Goal: Information Seeking & Learning: Learn about a topic

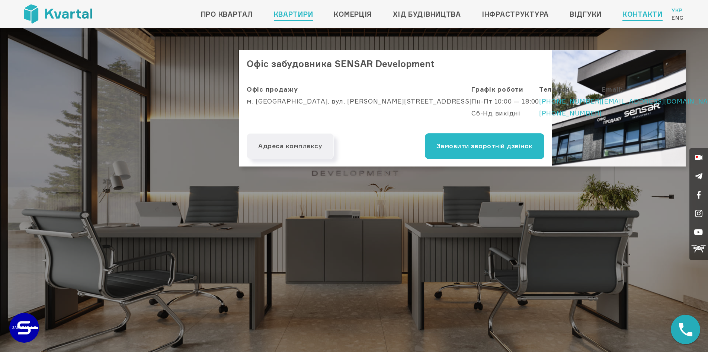
click at [300, 15] on link "Квартири" at bounding box center [293, 14] width 39 height 12
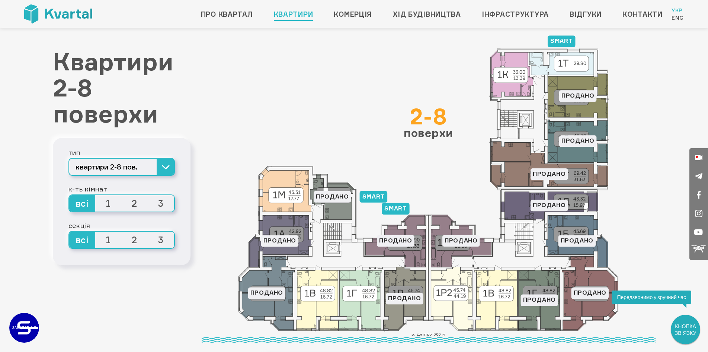
click at [159, 201] on span "3" at bounding box center [161, 203] width 26 height 16
click at [148, 195] on input "3" at bounding box center [148, 195] width 0 height 0
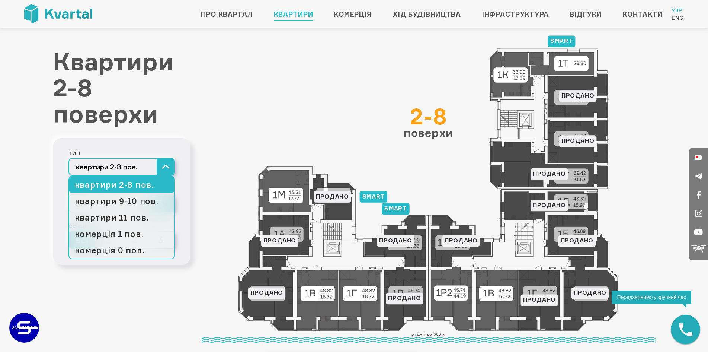
click at [159, 162] on button "квартири 2-8 пов." at bounding box center [121, 167] width 106 height 18
click at [140, 201] on link "квартири 9-10 пов." at bounding box center [121, 201] width 105 height 16
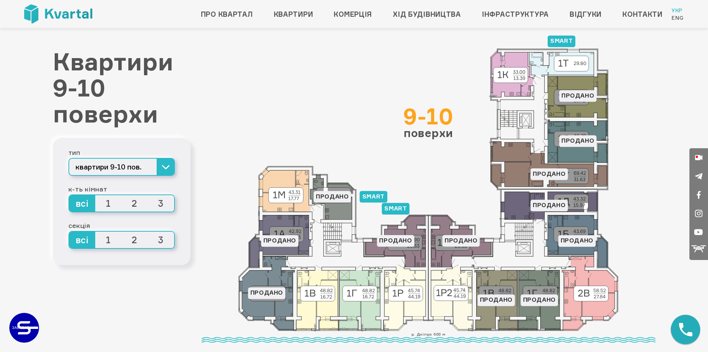
click at [160, 202] on span "3" at bounding box center [161, 203] width 26 height 16
click at [148, 195] on input "3" at bounding box center [148, 195] width 0 height 0
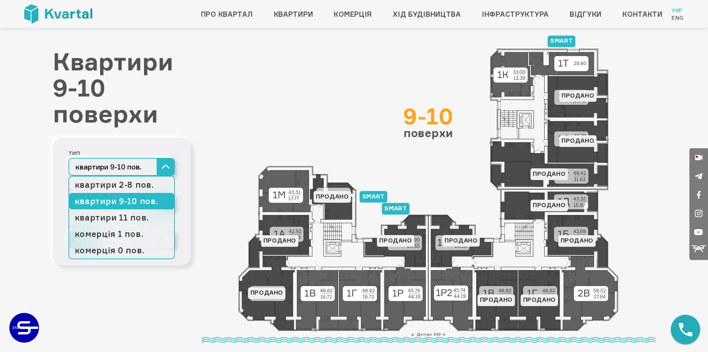
click at [166, 174] on button "квартири 9-10 пов." at bounding box center [121, 167] width 106 height 18
click at [134, 224] on link "квартири 11 пов." at bounding box center [121, 217] width 105 height 16
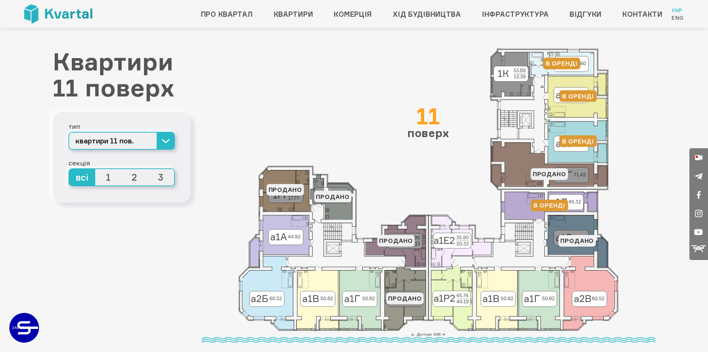
click at [161, 178] on span "3" at bounding box center [161, 177] width 26 height 16
click at [148, 169] on input "3" at bounding box center [148, 169] width 0 height 0
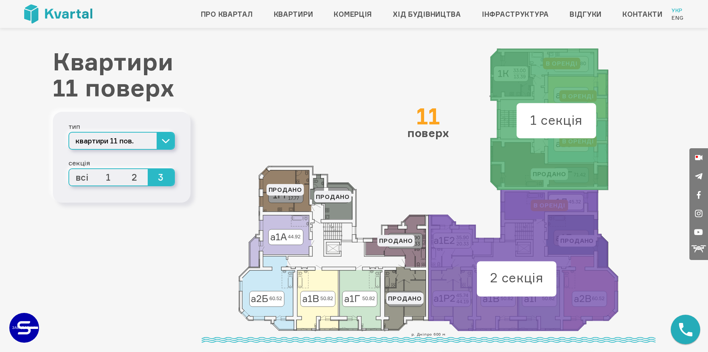
click at [525, 274] on text "2 секція" at bounding box center [517, 278] width 54 height 16
click at [564, 123] on text "1 секція" at bounding box center [556, 120] width 52 height 16
drag, startPoint x: 556, startPoint y: 137, endPoint x: 558, endPoint y: 132, distance: 6.2
click at [558, 132] on icon at bounding box center [557, 120] width 80 height 35
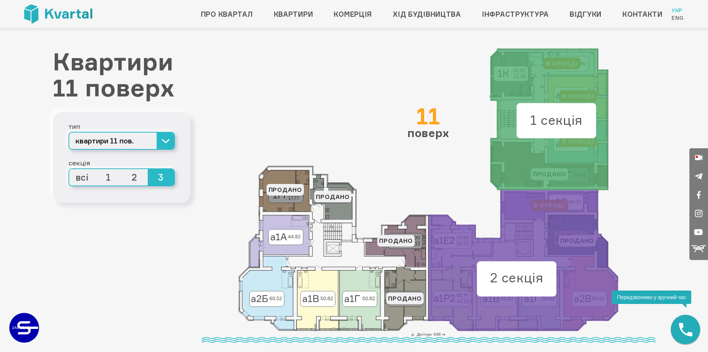
click at [558, 132] on icon at bounding box center [557, 120] width 80 height 35
click at [130, 175] on span "2" at bounding box center [135, 177] width 26 height 16
click at [122, 169] on input "2" at bounding box center [122, 169] width 0 height 0
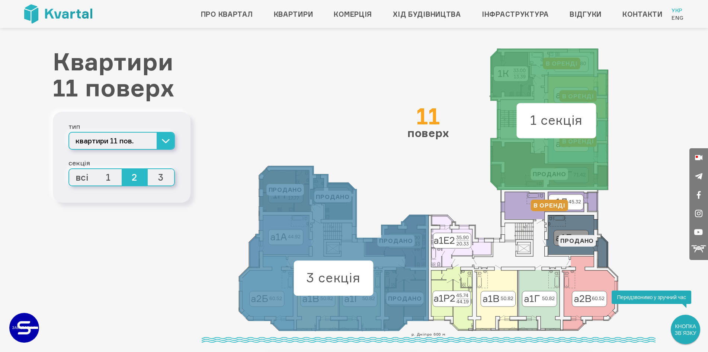
click at [167, 180] on span "3" at bounding box center [161, 177] width 26 height 16
click at [148, 169] on input "3" at bounding box center [148, 169] width 0 height 0
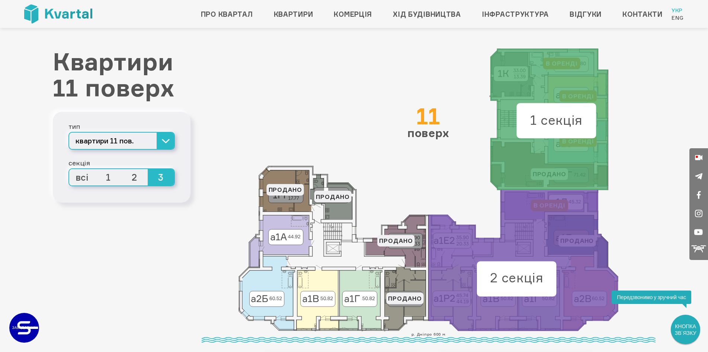
click at [141, 179] on span "2" at bounding box center [135, 177] width 26 height 16
click at [122, 169] on input "2" at bounding box center [122, 169] width 0 height 0
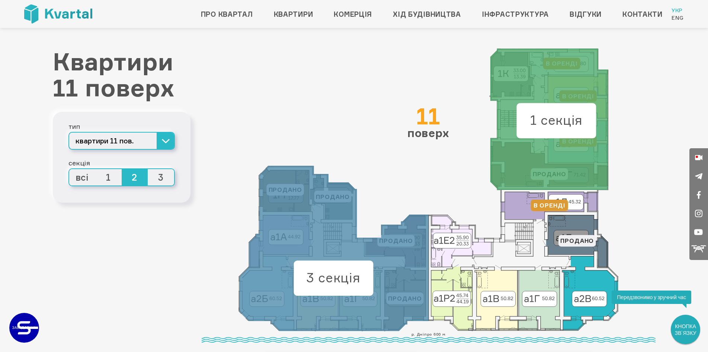
drag, startPoint x: 580, startPoint y: 275, endPoint x: 582, endPoint y: 287, distance: 12.1
click at [582, 287] on icon at bounding box center [590, 293] width 56 height 74
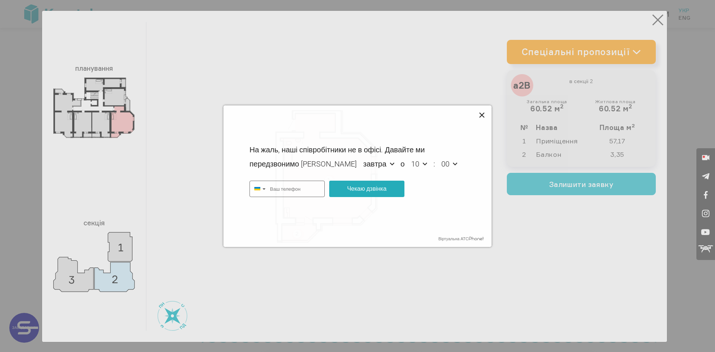
click at [482, 117] on icon at bounding box center [482, 115] width 9 height 9
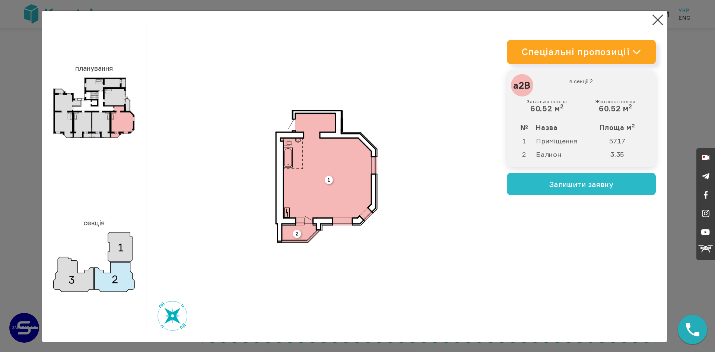
type input "+380"
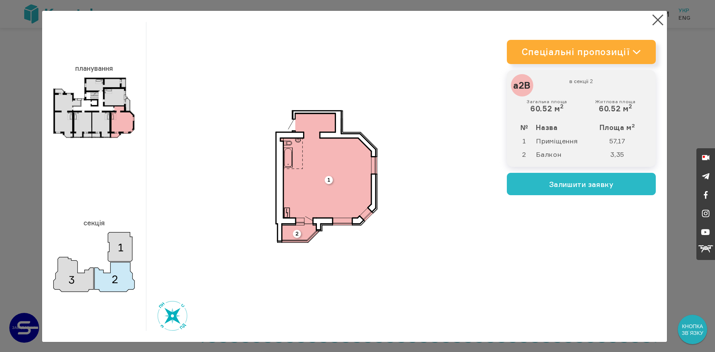
click at [571, 41] on link "Спеціальні пропозиції" at bounding box center [581, 52] width 149 height 24
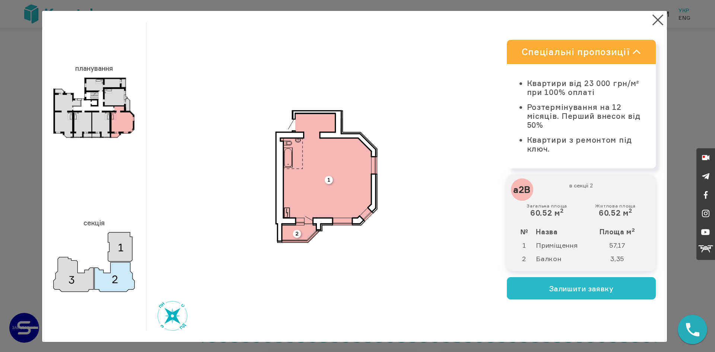
click at [619, 52] on link "Спеціальні пропозиції" at bounding box center [581, 52] width 149 height 24
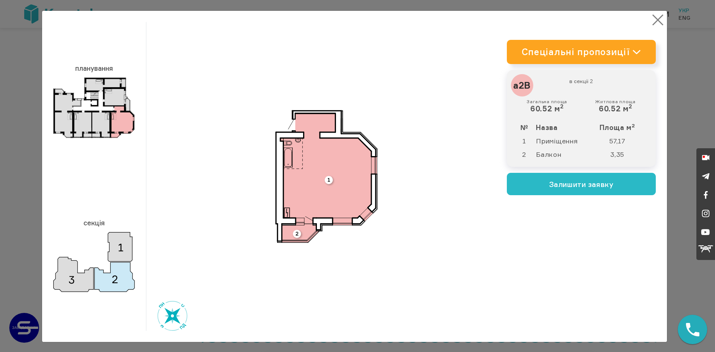
click at [654, 23] on button "×" at bounding box center [657, 20] width 15 height 15
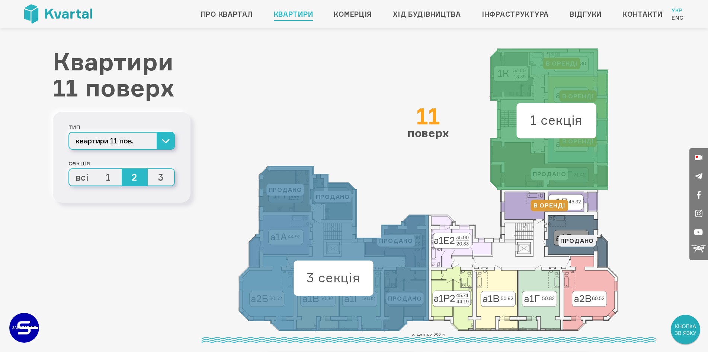
click at [277, 15] on link "Квартири" at bounding box center [293, 14] width 39 height 12
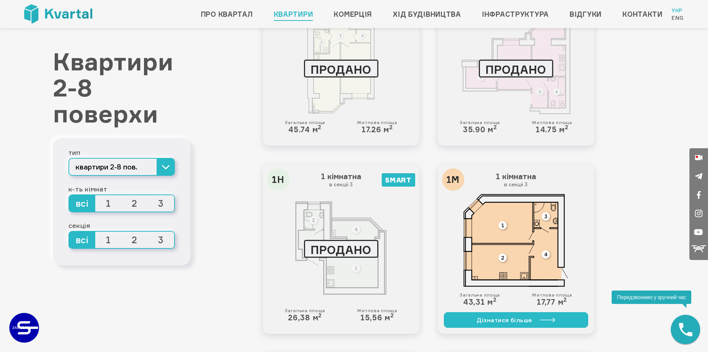
scroll to position [530, 0]
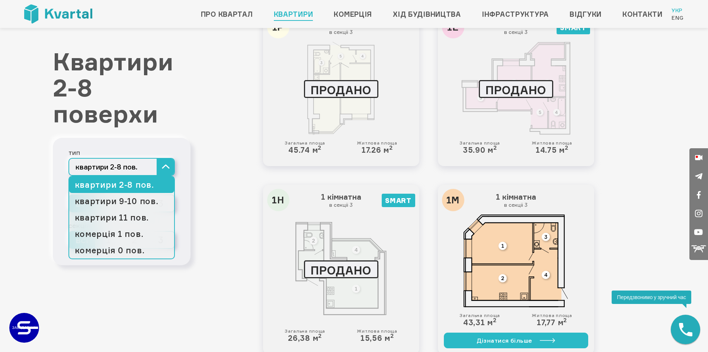
click at [164, 171] on button "квартири 2-8 пов." at bounding box center [121, 167] width 106 height 18
click at [145, 220] on link "квартири 11 пов." at bounding box center [121, 217] width 105 height 16
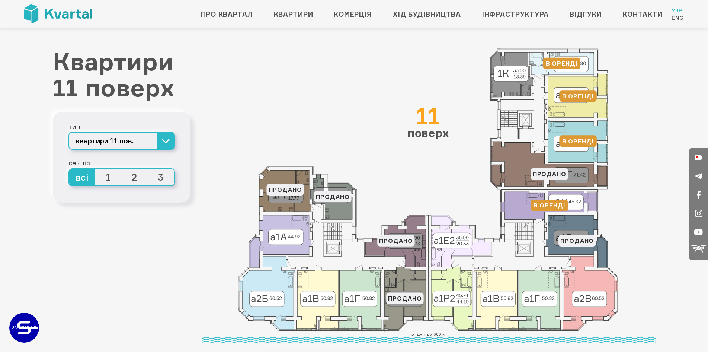
click at [161, 179] on span "3" at bounding box center [161, 177] width 26 height 16
click at [148, 169] on input "3" at bounding box center [148, 169] width 0 height 0
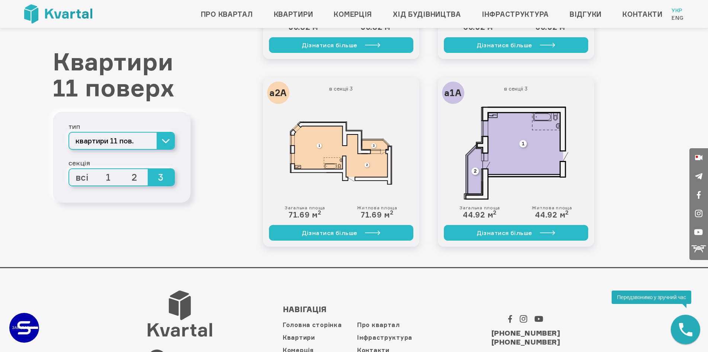
scroll to position [978, 0]
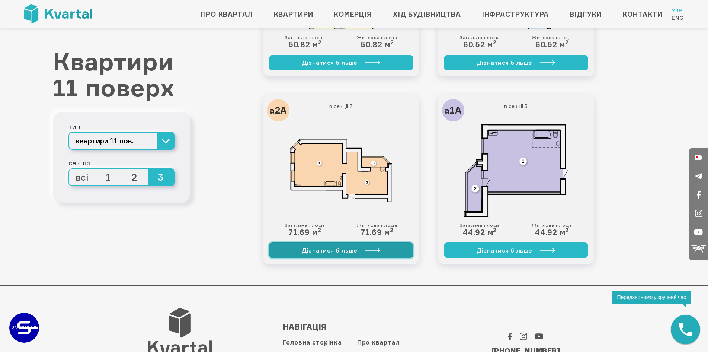
click at [318, 245] on link "Дізнатися більше" at bounding box center [341, 250] width 144 height 16
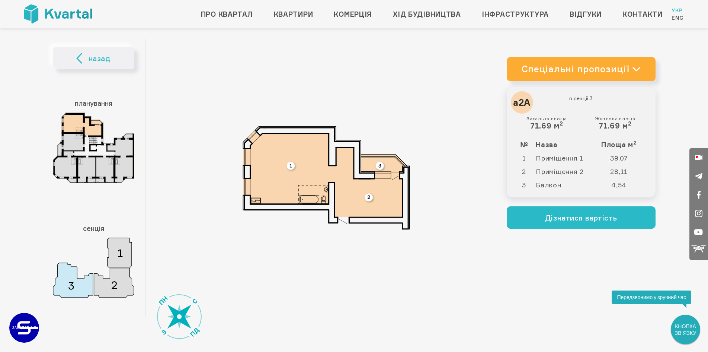
click at [607, 70] on link "Спеціальні пропозиції" at bounding box center [581, 69] width 149 height 24
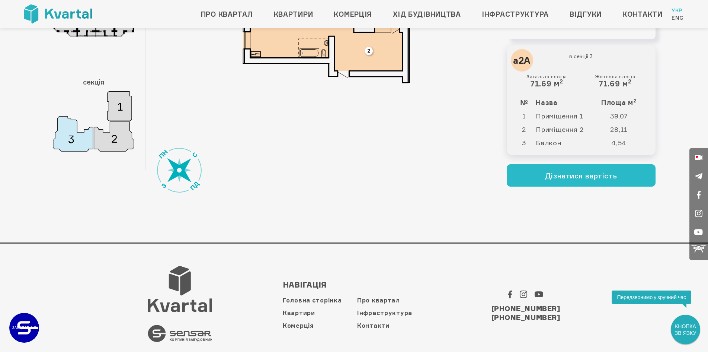
scroll to position [147, 0]
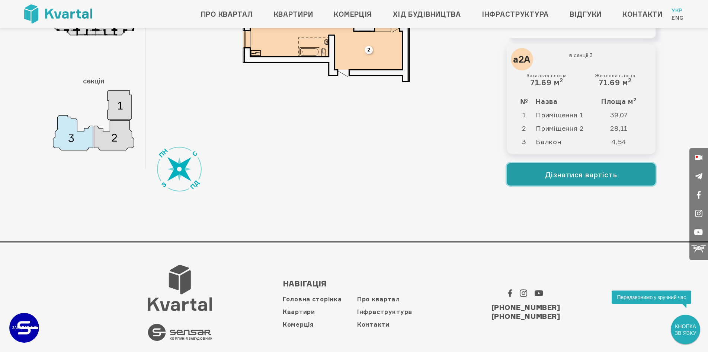
click at [615, 184] on button "Дізнатися вартість" at bounding box center [581, 174] width 149 height 22
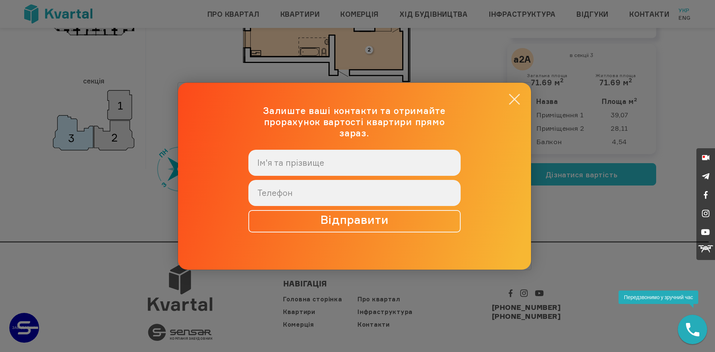
click at [518, 100] on button "×" at bounding box center [514, 99] width 15 height 15
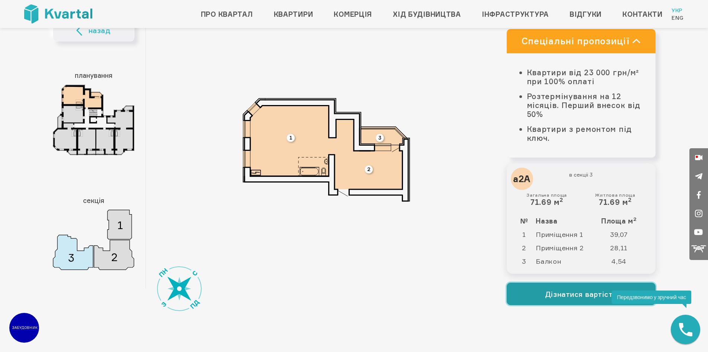
scroll to position [0, 0]
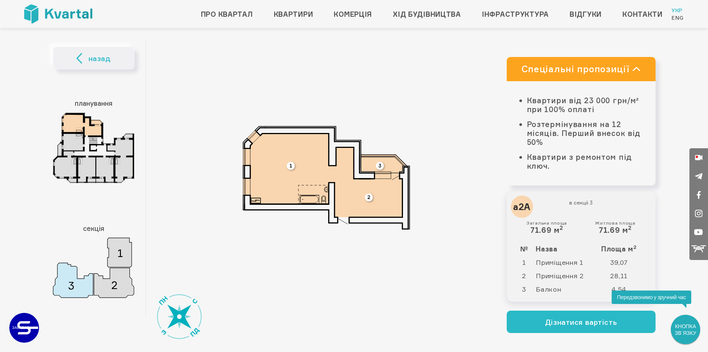
click at [355, 201] on img at bounding box center [327, 178] width 168 height 104
